Goal: Task Accomplishment & Management: Complete application form

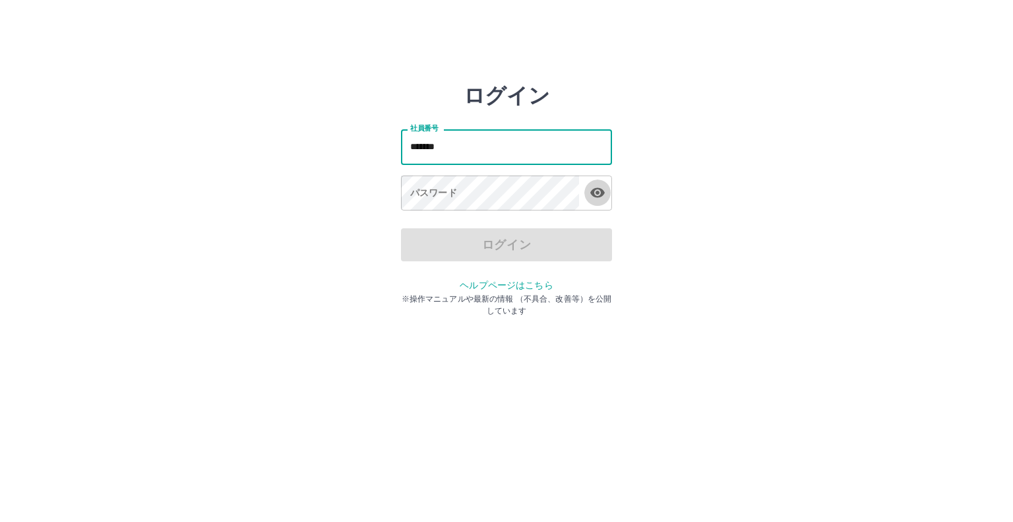
click at [598, 197] on icon "button" at bounding box center [597, 193] width 15 height 10
type input "*******"
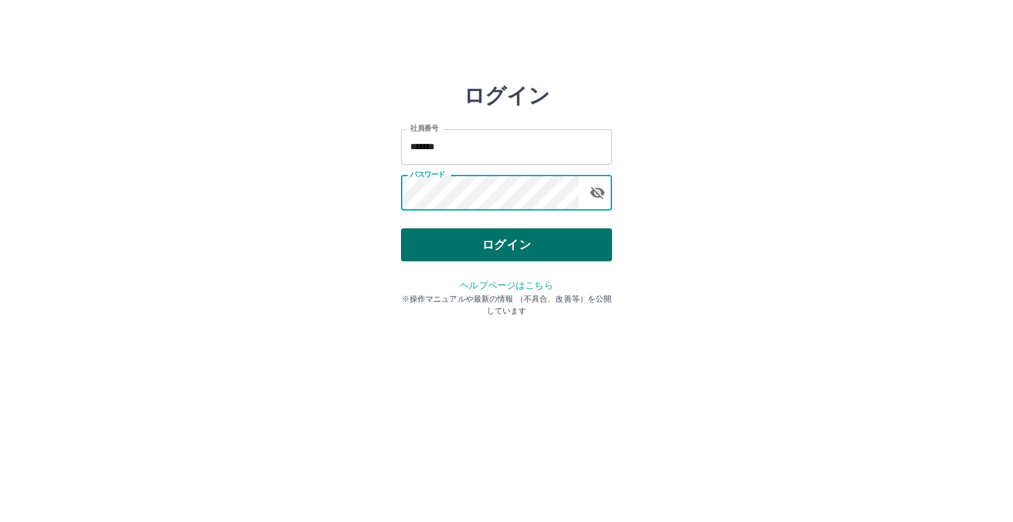
click at [427, 237] on button "ログイン" at bounding box center [506, 244] width 211 height 33
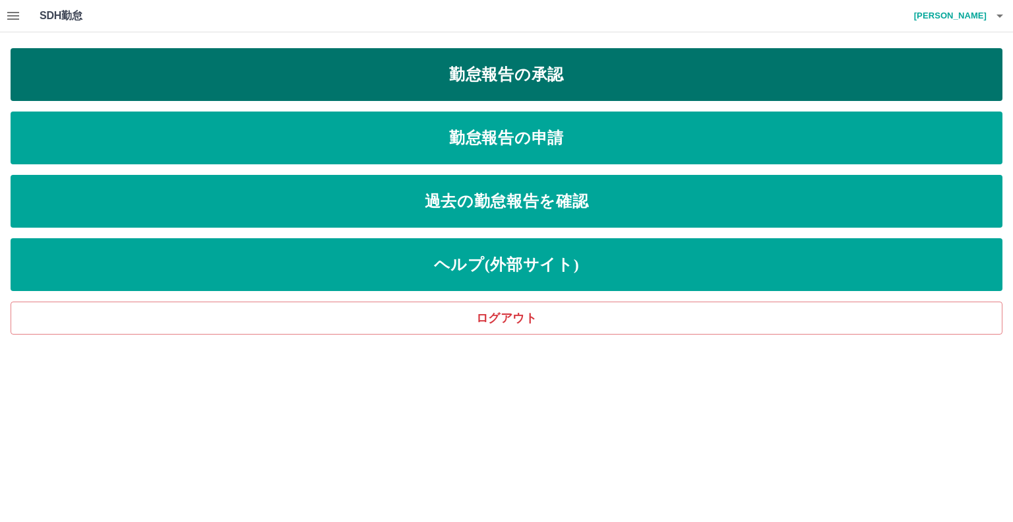
click at [230, 65] on link "勤怠報告の承認" at bounding box center [507, 74] width 992 height 53
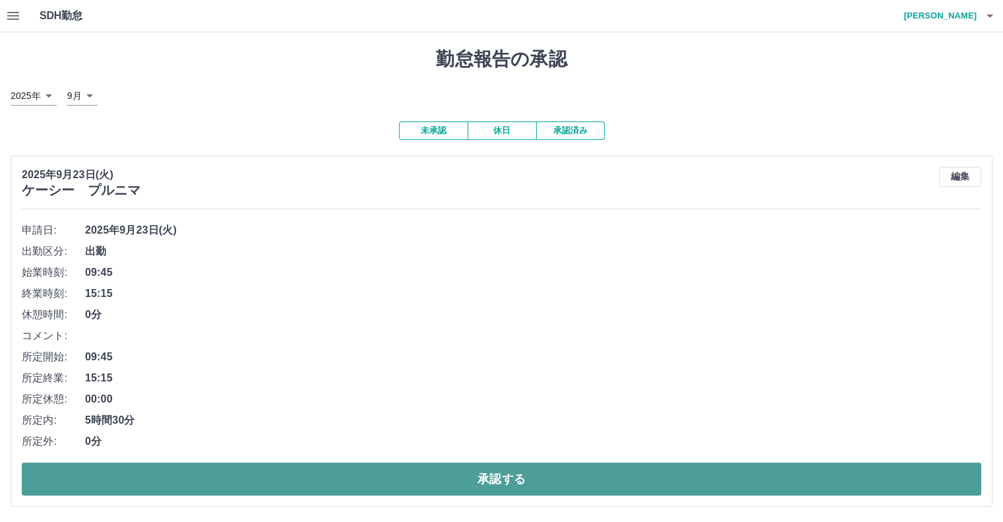
click at [255, 473] on button "承認する" at bounding box center [502, 478] width 960 height 33
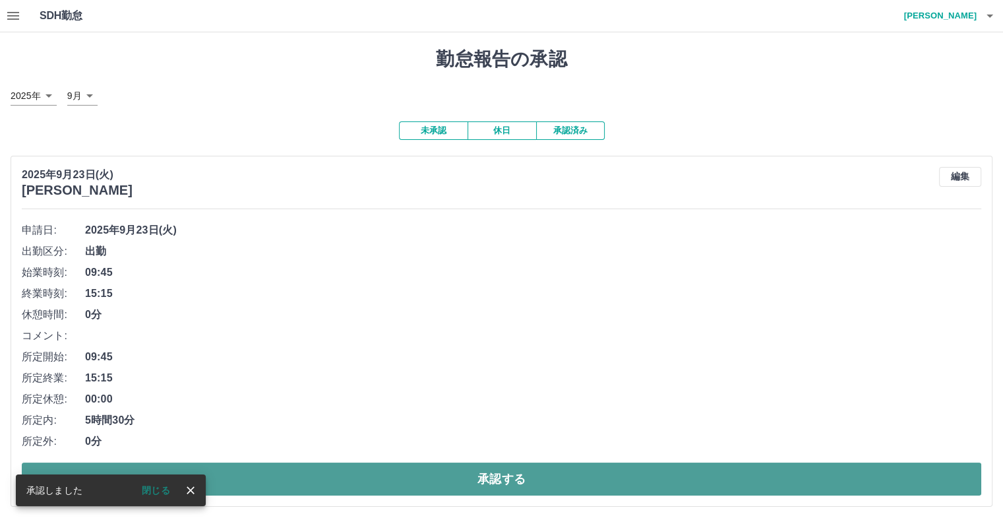
click at [290, 480] on button "承認する" at bounding box center [502, 478] width 960 height 33
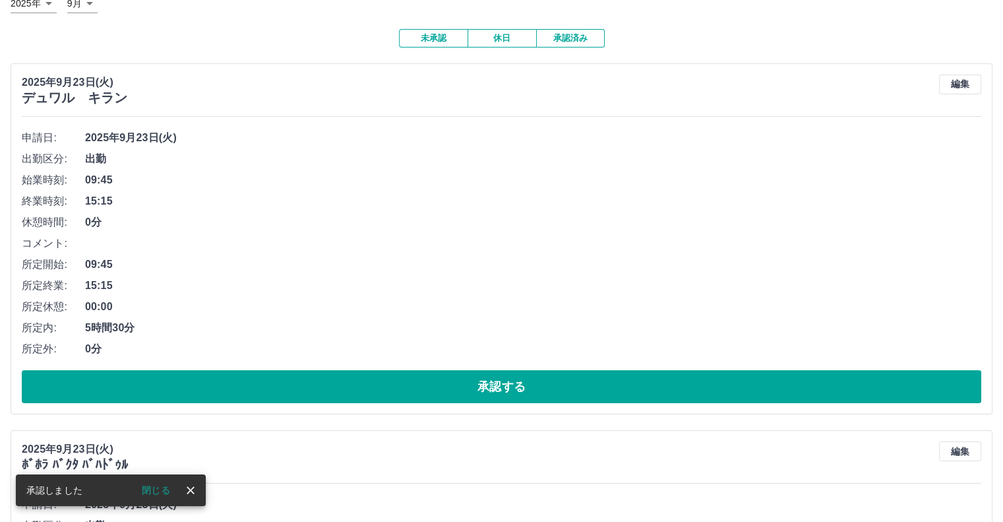
scroll to position [132, 0]
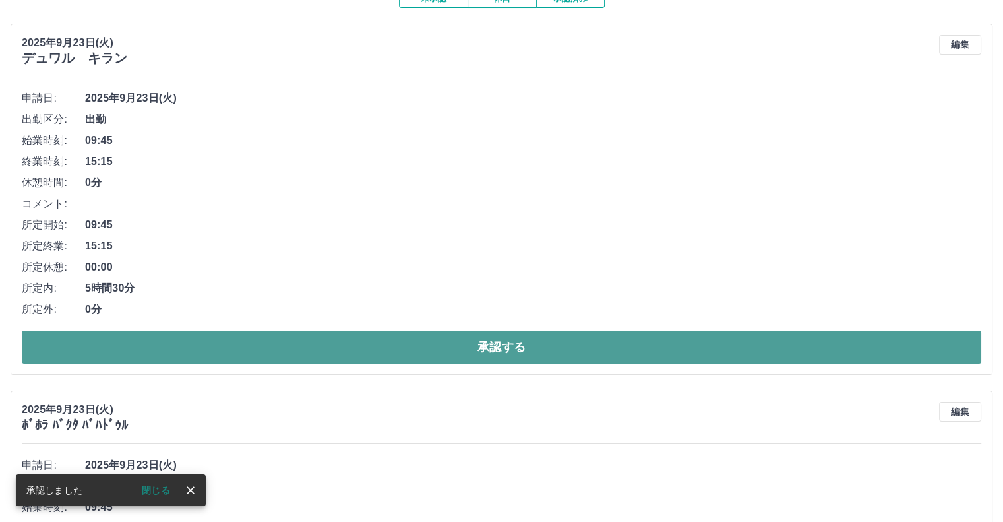
click at [342, 347] on button "承認する" at bounding box center [502, 347] width 960 height 33
click at [336, 351] on button "承認する" at bounding box center [502, 347] width 960 height 33
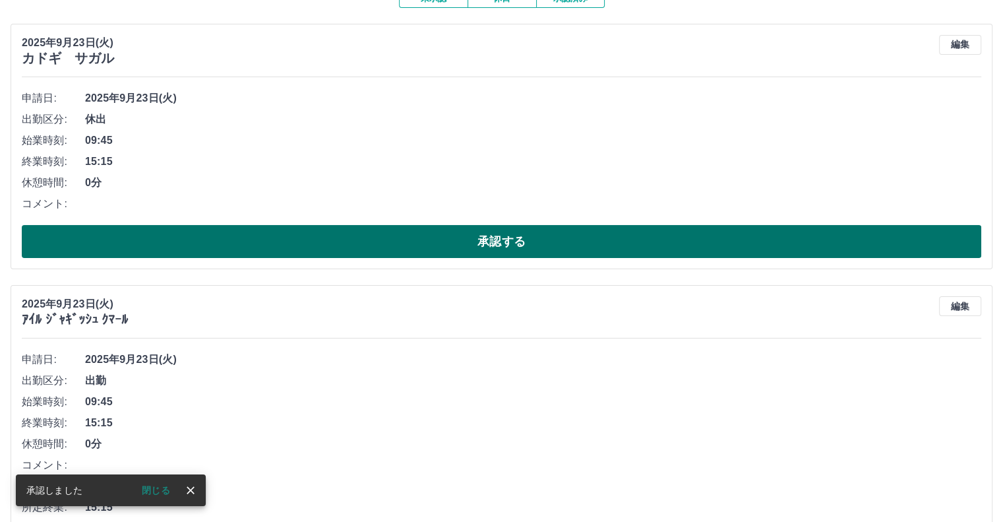
click at [335, 238] on button "承認する" at bounding box center [502, 241] width 960 height 33
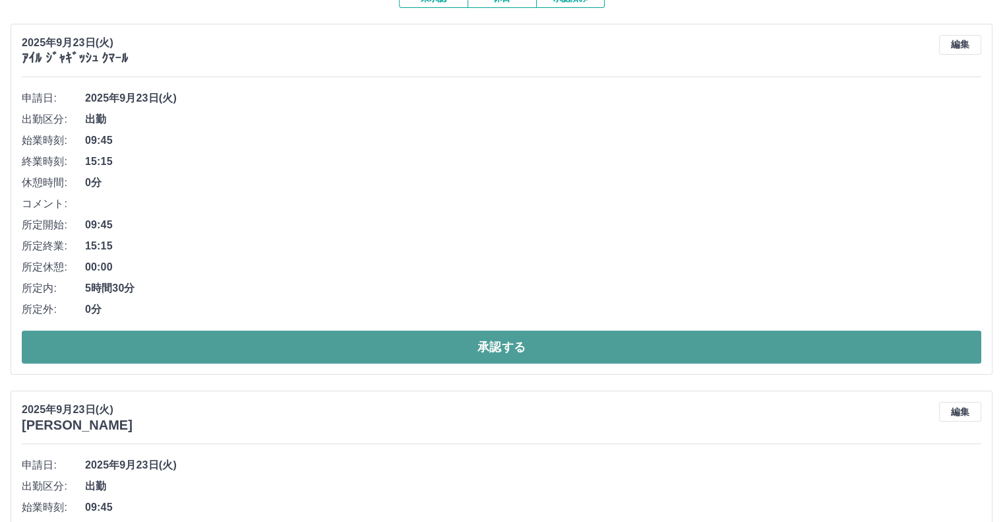
click at [338, 346] on button "承認する" at bounding box center [502, 347] width 960 height 33
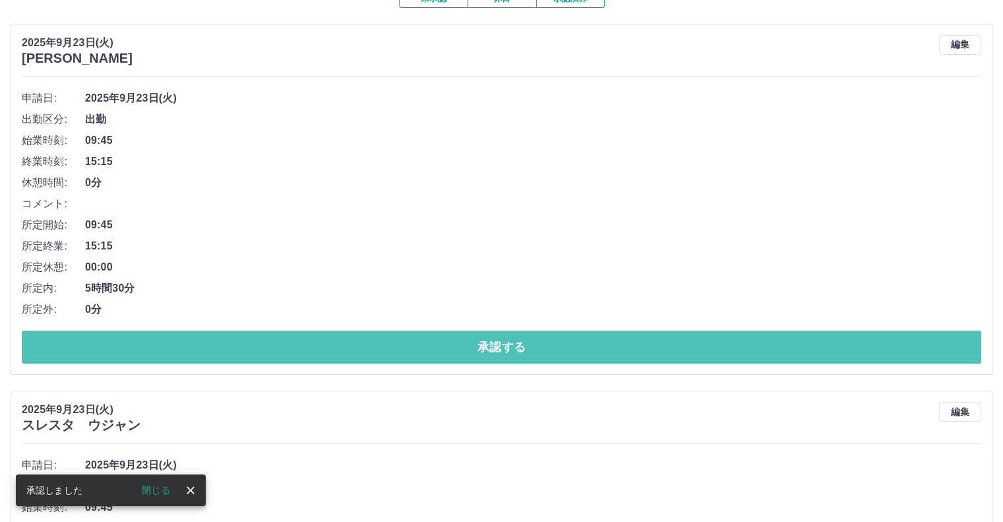
click at [338, 344] on button "承認する" at bounding box center [502, 347] width 960 height 33
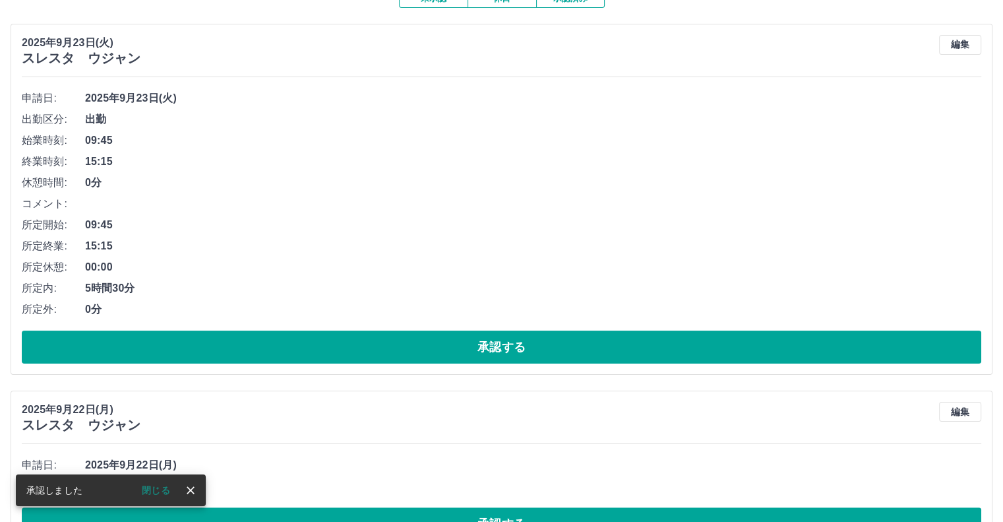
click at [338, 344] on button "承認する" at bounding box center [502, 347] width 960 height 33
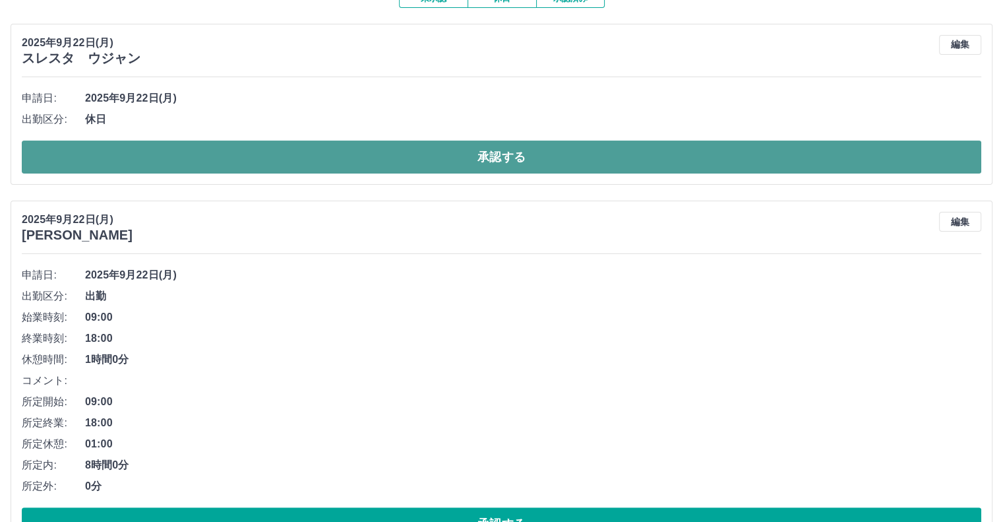
click at [420, 163] on button "承認する" at bounding box center [502, 157] width 960 height 33
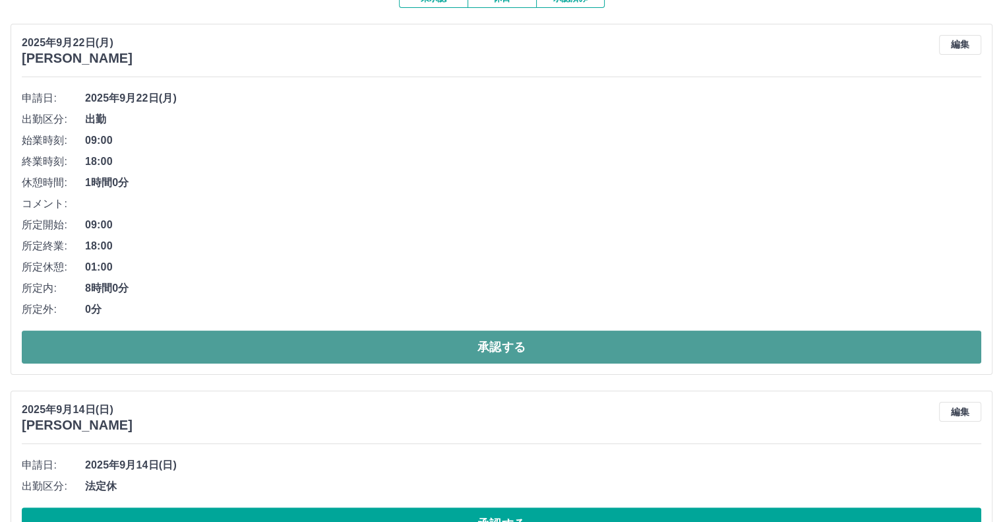
click at [448, 355] on button "承認する" at bounding box center [502, 347] width 960 height 33
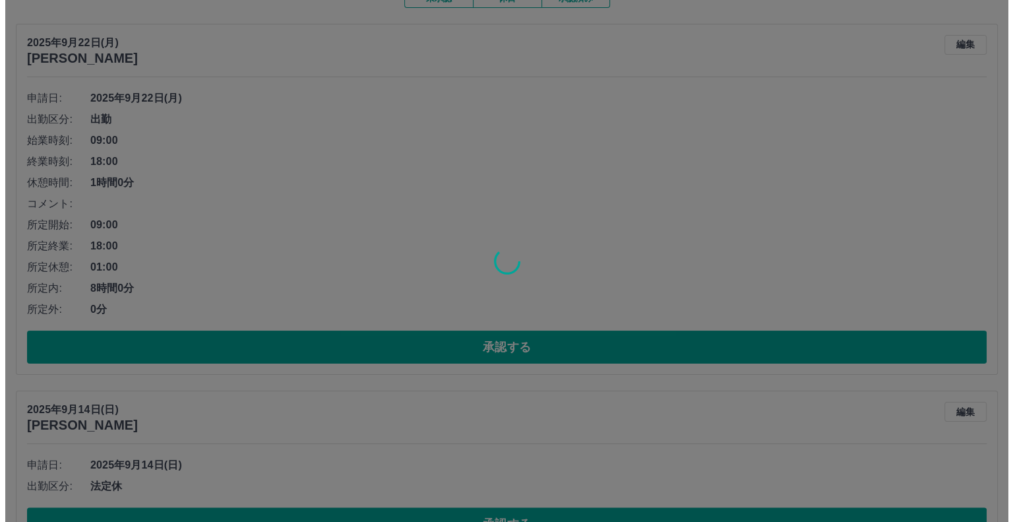
scroll to position [0, 0]
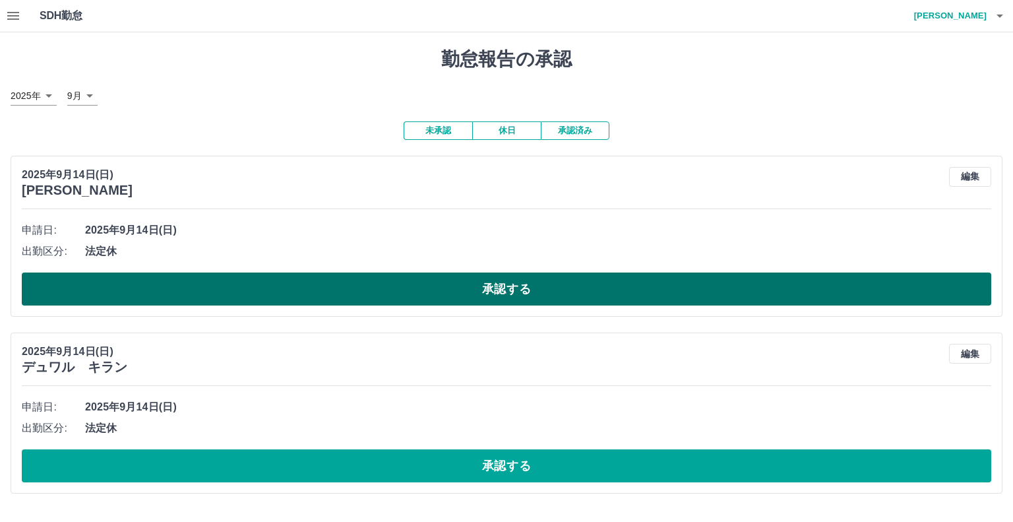
click at [466, 292] on button "承認する" at bounding box center [507, 288] width 970 height 33
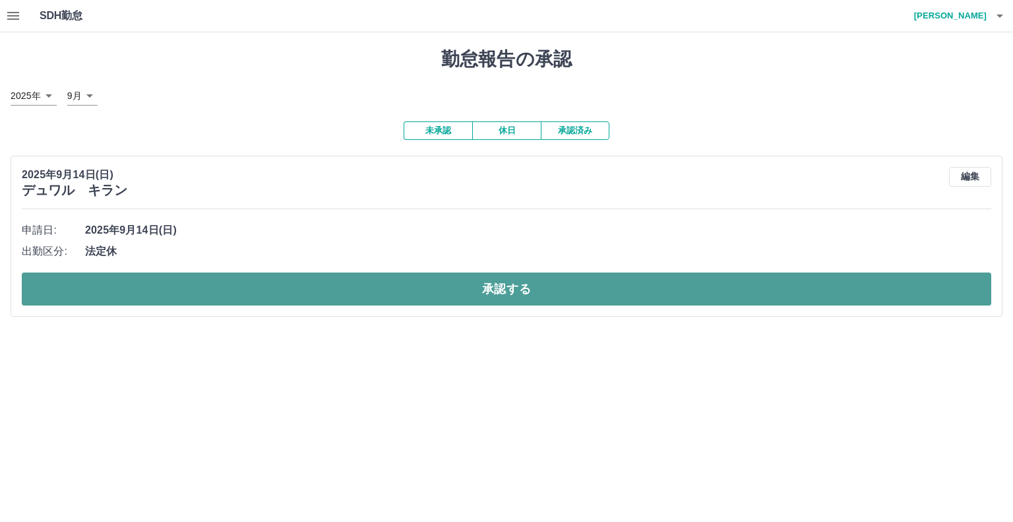
click at [464, 300] on button "承認する" at bounding box center [507, 288] width 970 height 33
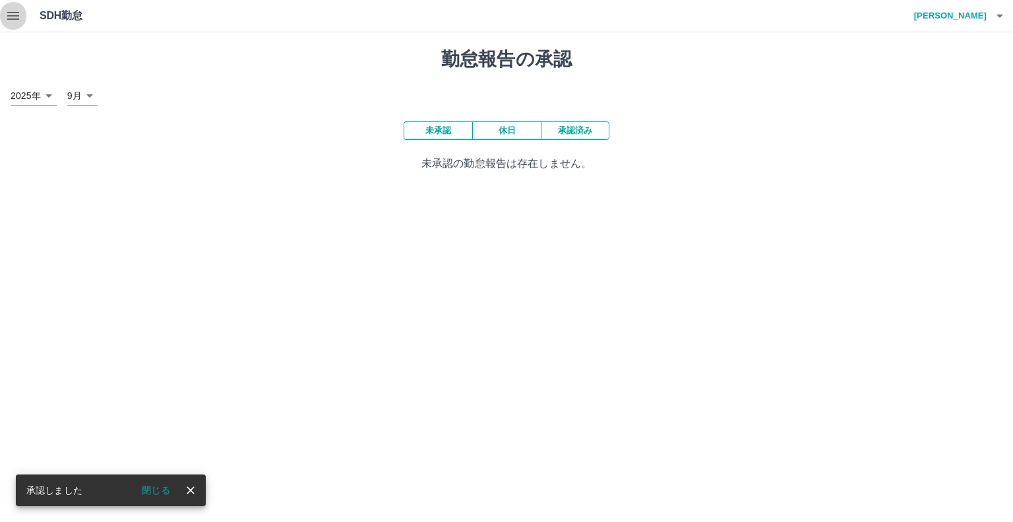
click at [11, 15] on icon "button" at bounding box center [13, 16] width 16 height 16
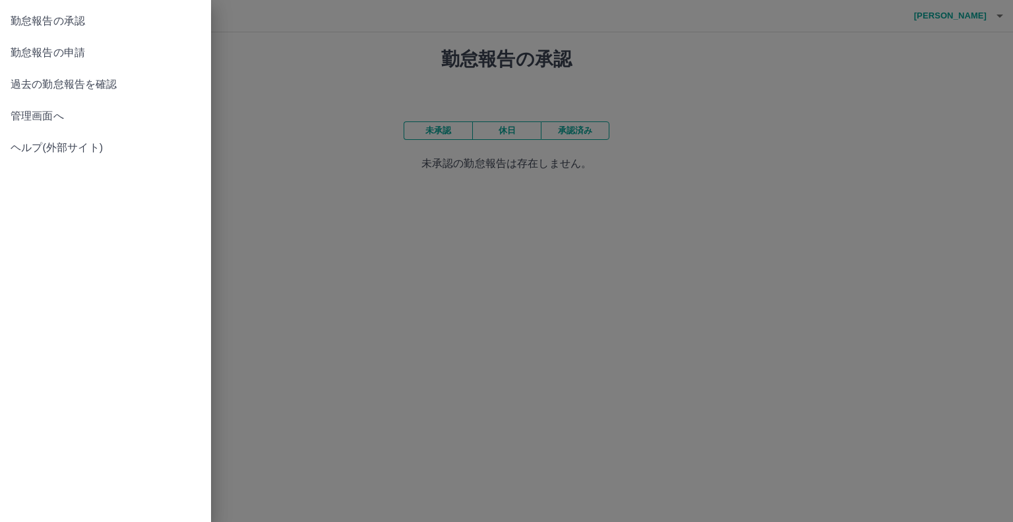
click at [40, 57] on span "勤怠報告の申請" at bounding box center [106, 53] width 190 height 16
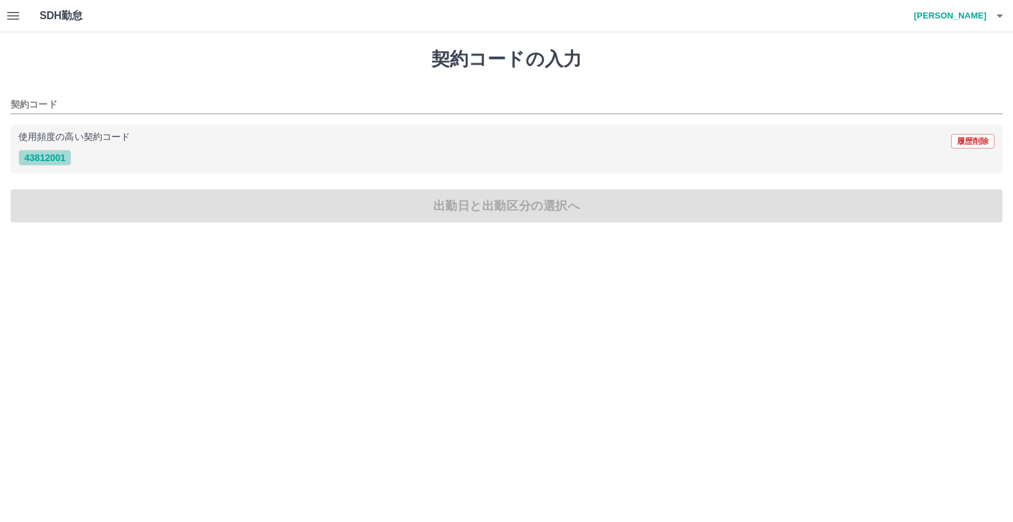
click at [65, 158] on button "43812001" at bounding box center [44, 158] width 53 height 16
type input "********"
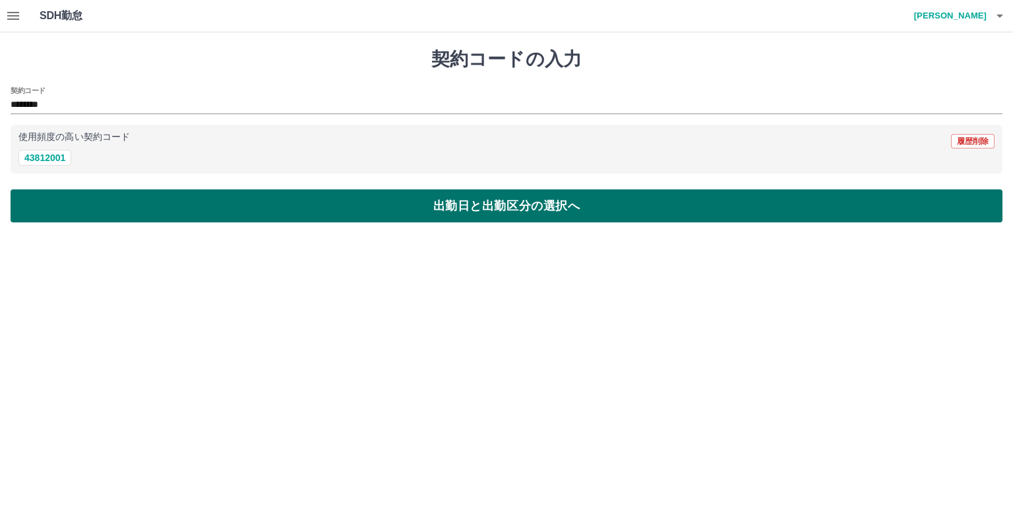
click at [129, 207] on button "出勤日と出勤区分の選択へ" at bounding box center [507, 205] width 992 height 33
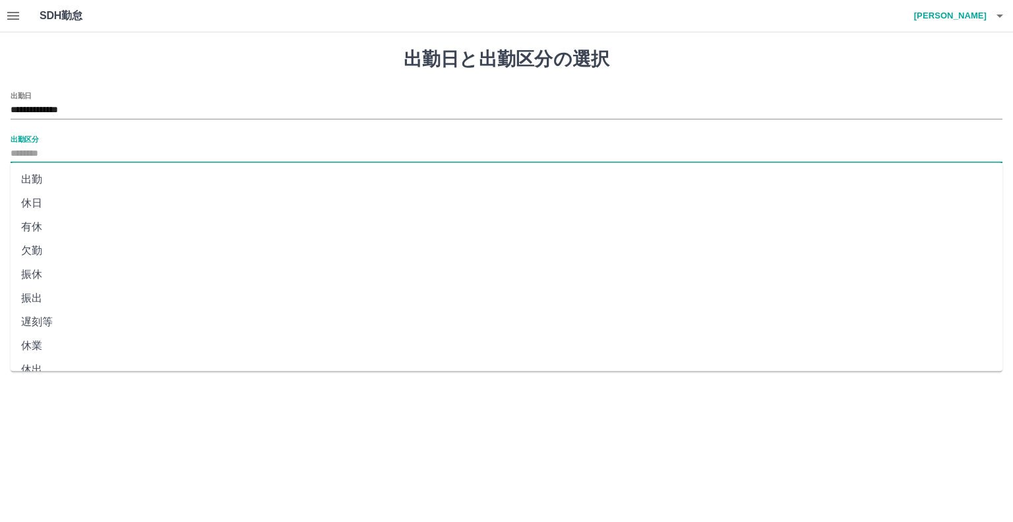
click at [21, 150] on input "出勤区分" at bounding box center [507, 154] width 992 height 16
click at [46, 177] on li "出勤" at bounding box center [507, 180] width 992 height 24
type input "**"
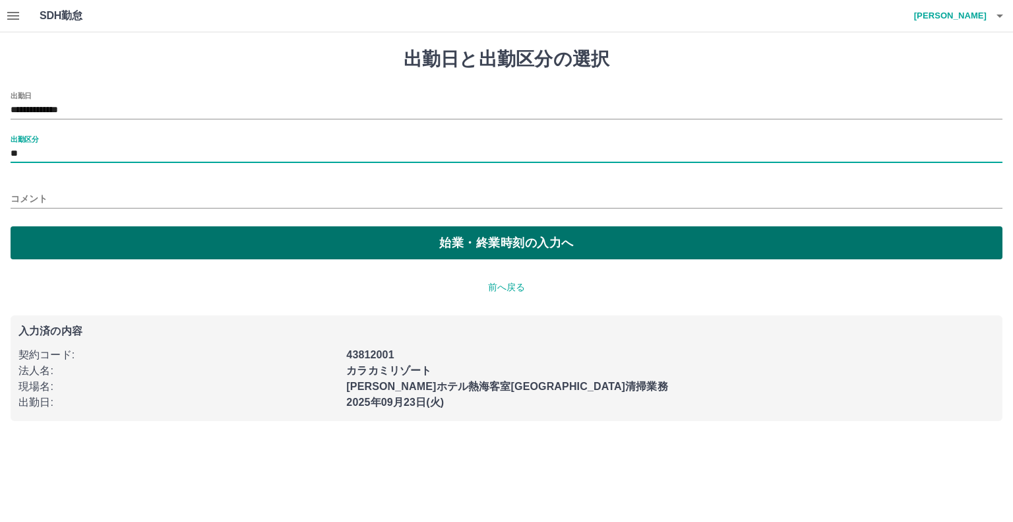
click at [132, 253] on button "始業・終業時刻の入力へ" at bounding box center [507, 242] width 992 height 33
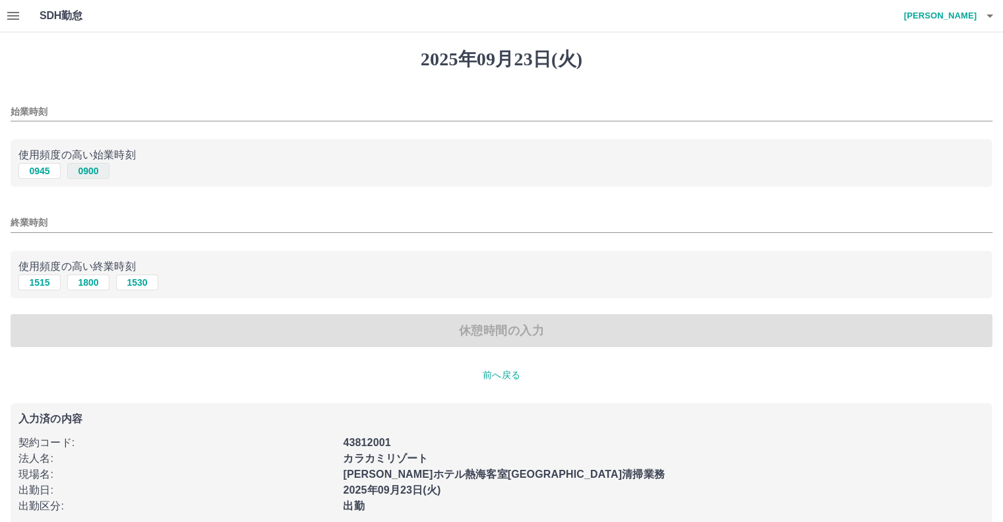
click at [95, 170] on button "0900" at bounding box center [88, 171] width 42 height 16
type input "****"
click at [100, 285] on button "1800" at bounding box center [88, 282] width 42 height 16
type input "****"
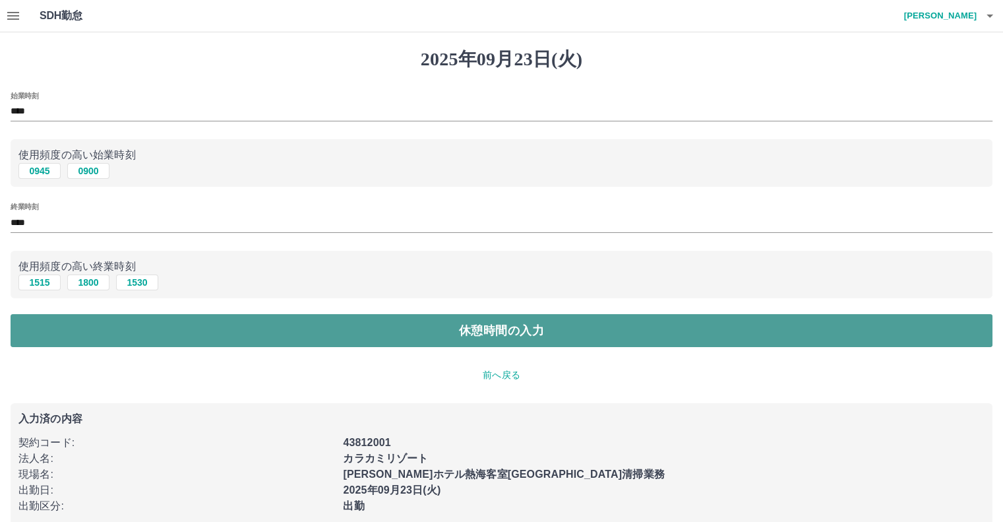
click at [145, 323] on button "休憩時間の入力" at bounding box center [502, 330] width 982 height 33
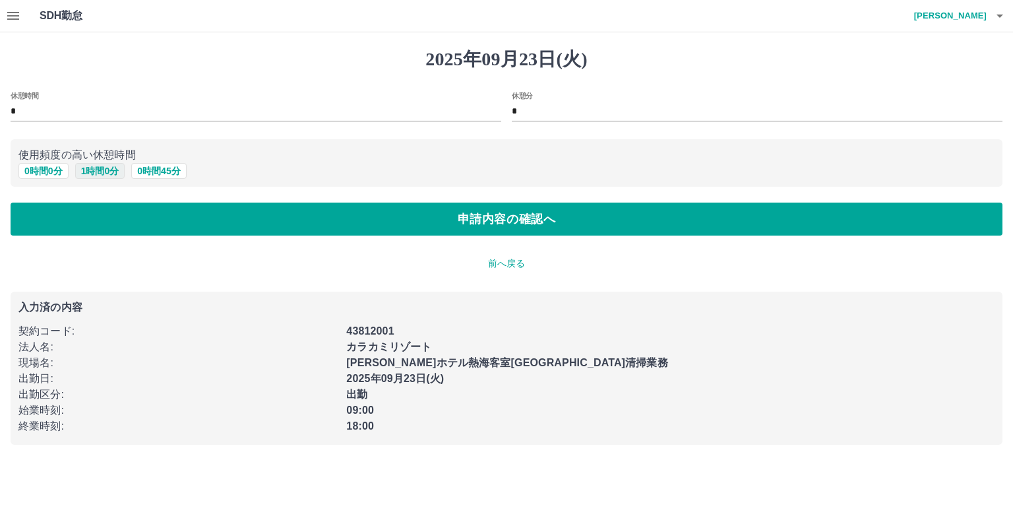
click at [93, 168] on button "1 時間 0 分" at bounding box center [100, 171] width 50 height 16
type input "*"
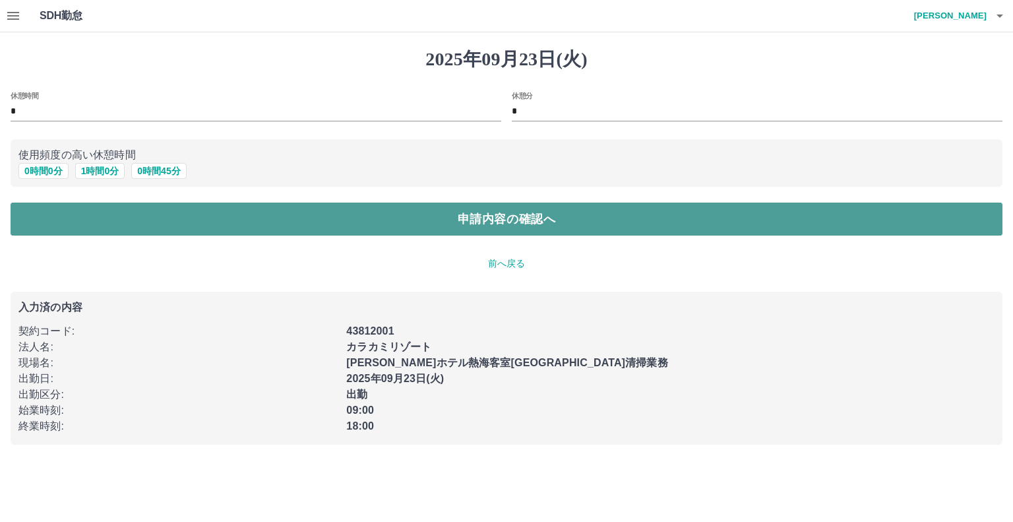
click at [116, 224] on button "申請内容の確認へ" at bounding box center [507, 219] width 992 height 33
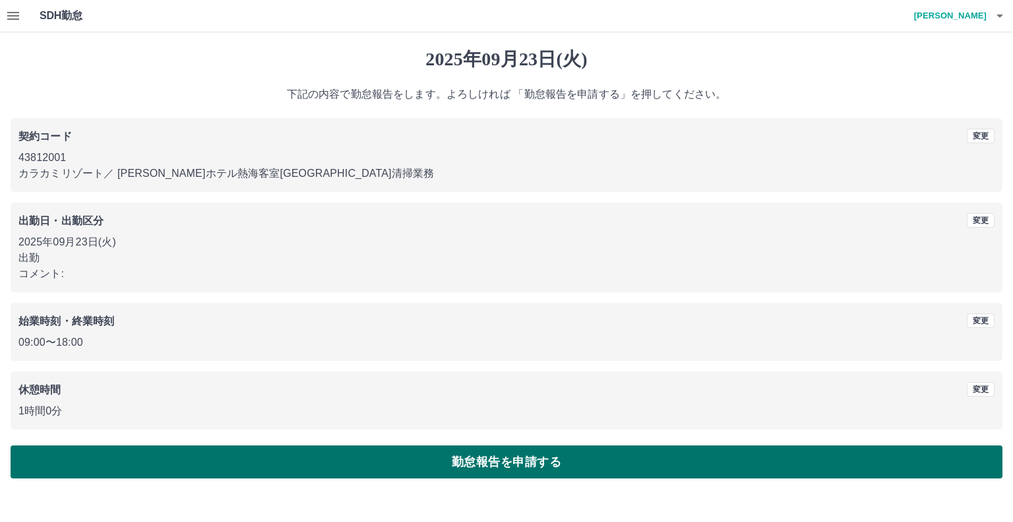
click at [161, 458] on button "勤怠報告を申請する" at bounding box center [507, 461] width 992 height 33
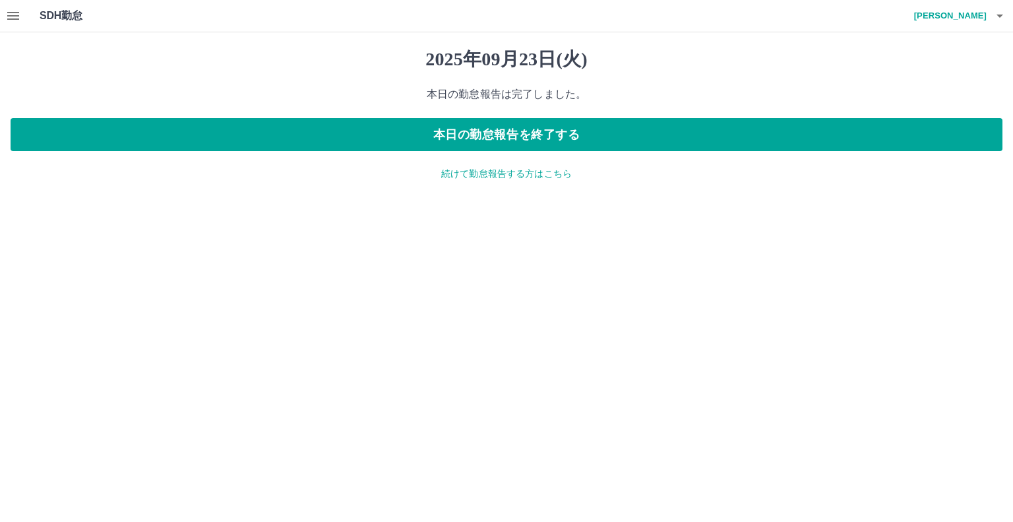
click at [447, 171] on p "続けて勤怠報告する方はこちら" at bounding box center [507, 174] width 992 height 14
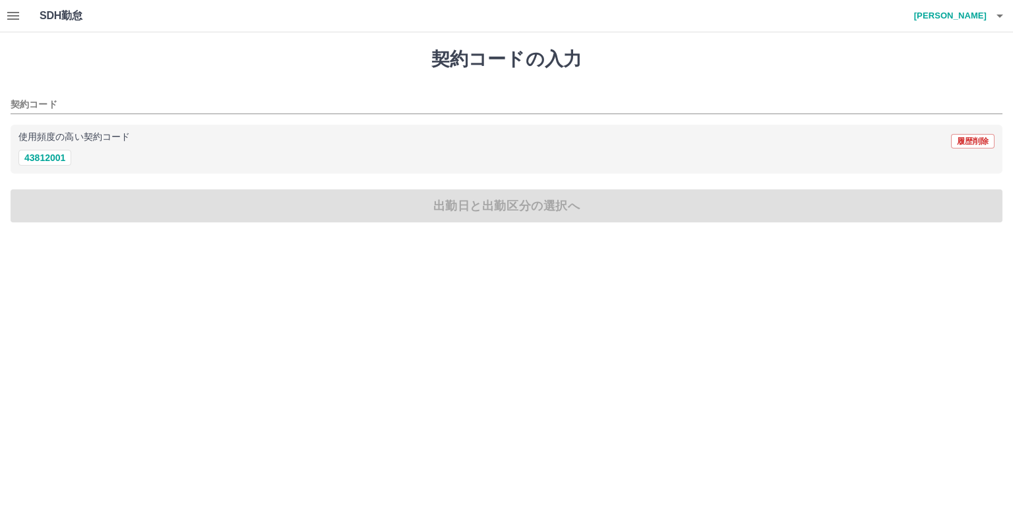
click at [12, 8] on icon "button" at bounding box center [13, 16] width 16 height 16
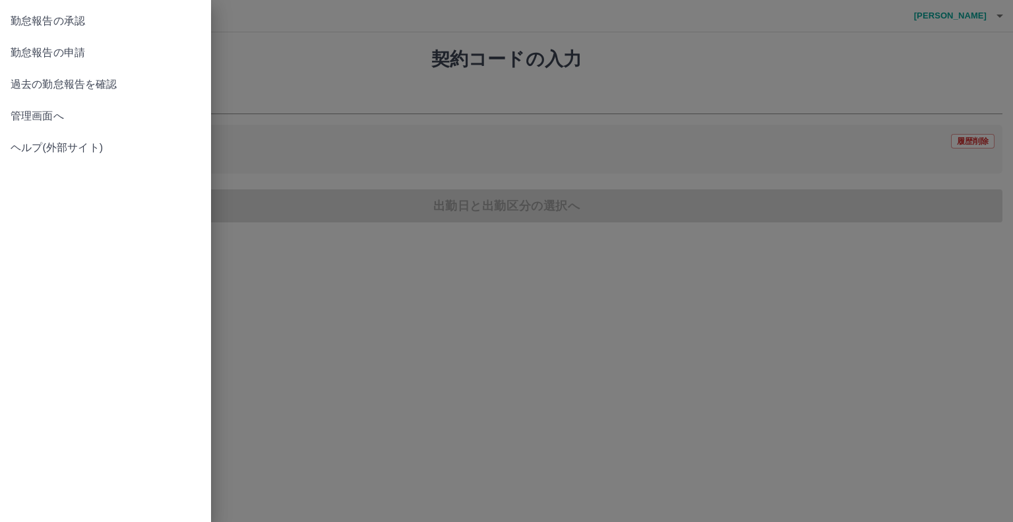
click at [335, 281] on div at bounding box center [506, 261] width 1013 height 522
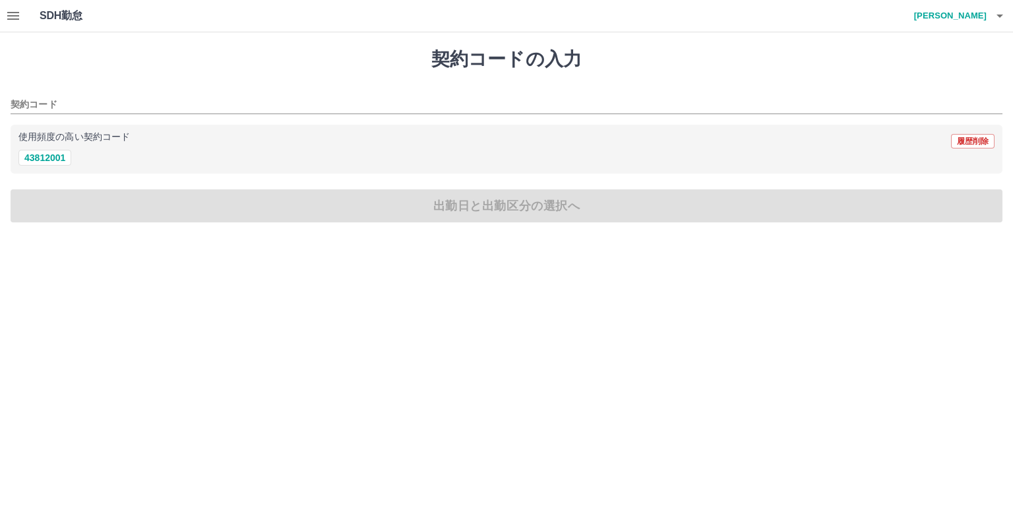
click at [969, 16] on h4 "[PERSON_NAME]" at bounding box center [947, 16] width 79 height 32
click at [939, 90] on li "ログアウト" at bounding box center [944, 96] width 117 height 24
